Goal: Task Accomplishment & Management: Manage account settings

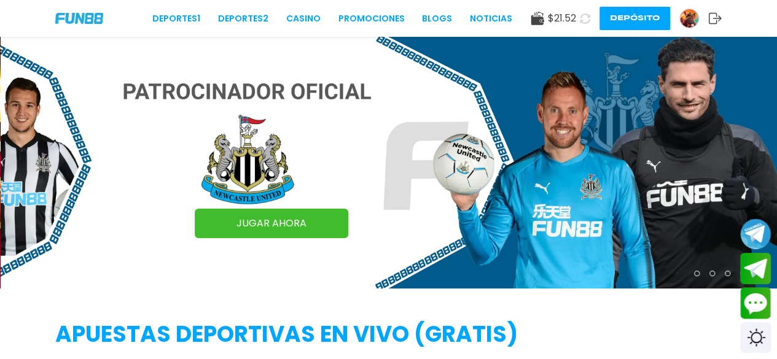
click at [179, 61] on img at bounding box center [389, 163] width 777 height 252
click at [683, 20] on img at bounding box center [689, 18] width 18 height 18
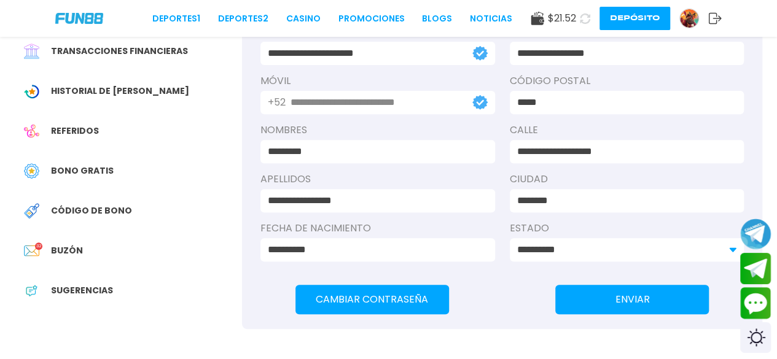
scroll to position [184, 0]
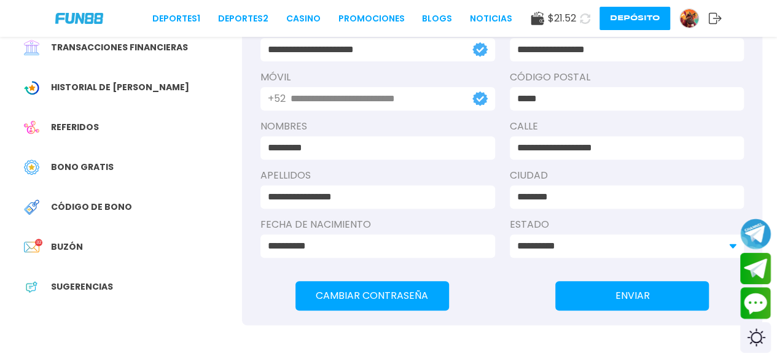
click at [75, 172] on span "Bono Gratis" at bounding box center [82, 167] width 63 height 13
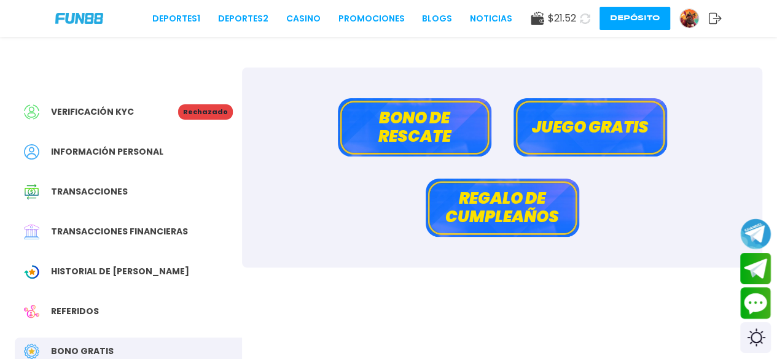
click at [496, 199] on button "Regalo de cumpleaños" at bounding box center [501, 208] width 153 height 58
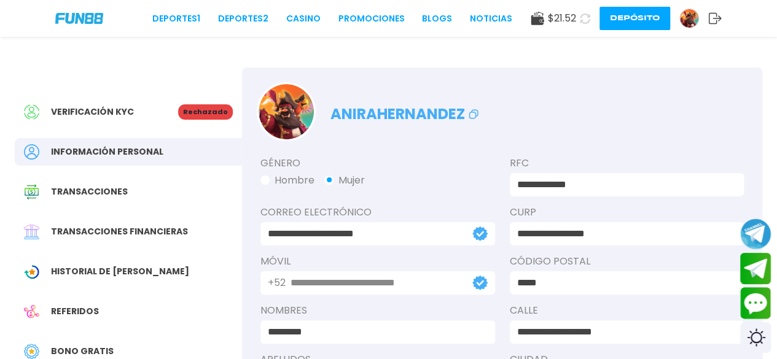
click at [713, 17] on icon at bounding box center [715, 18] width 14 height 12
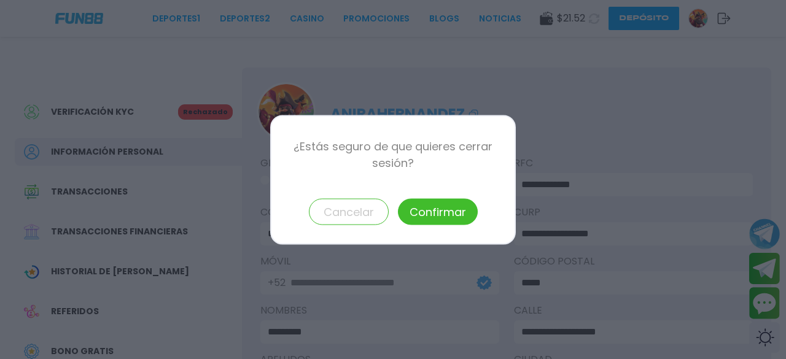
click at [464, 202] on button "Confirmar" at bounding box center [438, 211] width 80 height 26
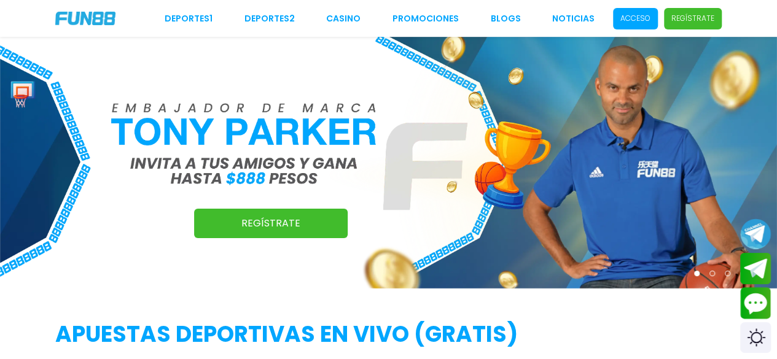
click at [629, 15] on p "Acceso" at bounding box center [635, 18] width 30 height 11
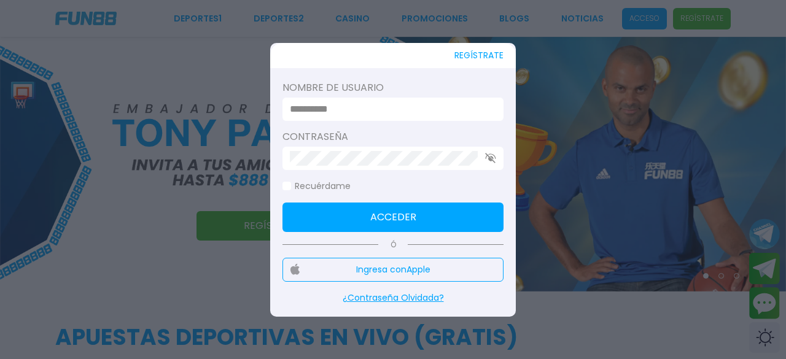
click at [357, 98] on div at bounding box center [392, 109] width 221 height 23
click at [351, 108] on input at bounding box center [389, 109] width 199 height 15
type input "*******"
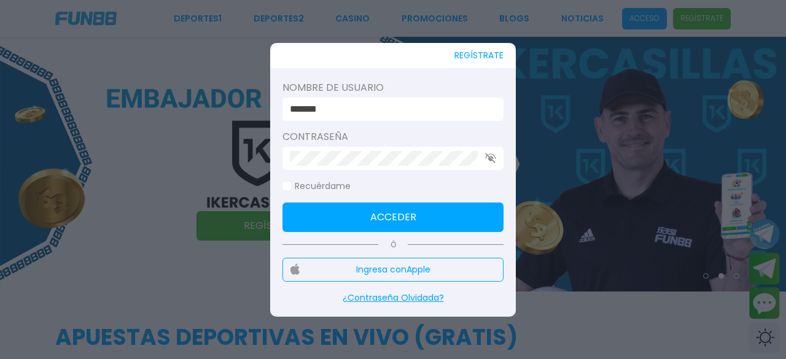
click button "Acceder" at bounding box center [392, 217] width 221 height 29
